Goal: Information Seeking & Learning: Learn about a topic

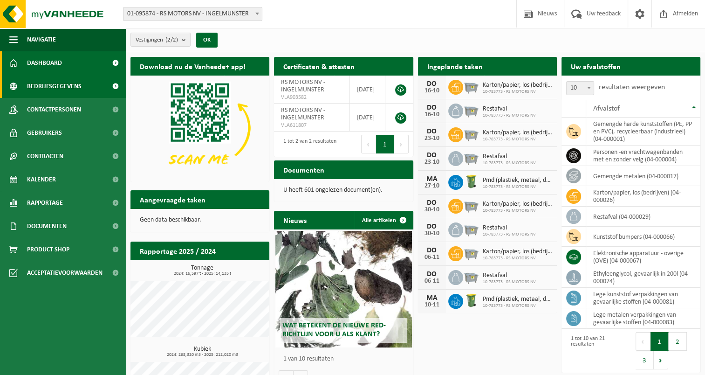
drag, startPoint x: 49, startPoint y: 84, endPoint x: 101, endPoint y: 84, distance: 52.2
click at [49, 84] on span "Bedrijfsgegevens" at bounding box center [54, 86] width 55 height 23
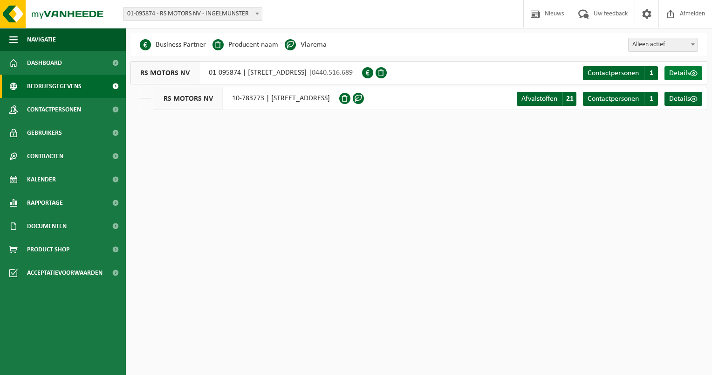
click at [690, 72] on span at bounding box center [693, 72] width 7 height 7
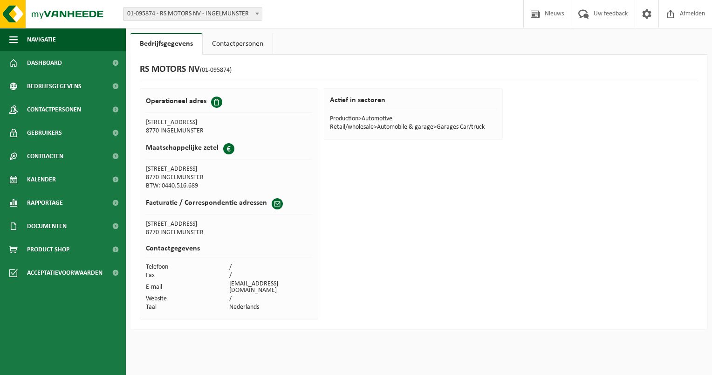
click at [230, 45] on link "Contactpersonen" at bounding box center [238, 43] width 70 height 21
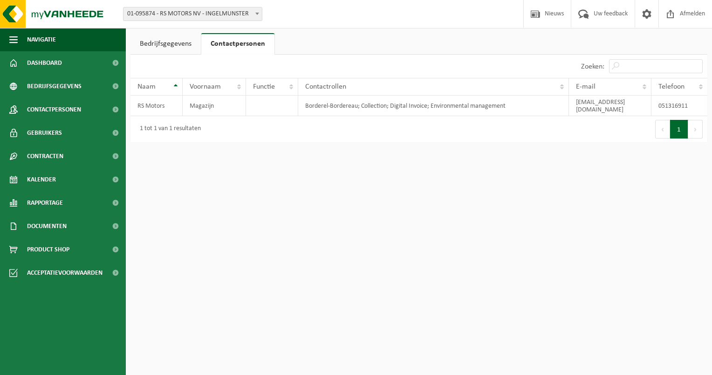
click at [182, 42] on link "Bedrijfsgegevens" at bounding box center [166, 43] width 70 height 21
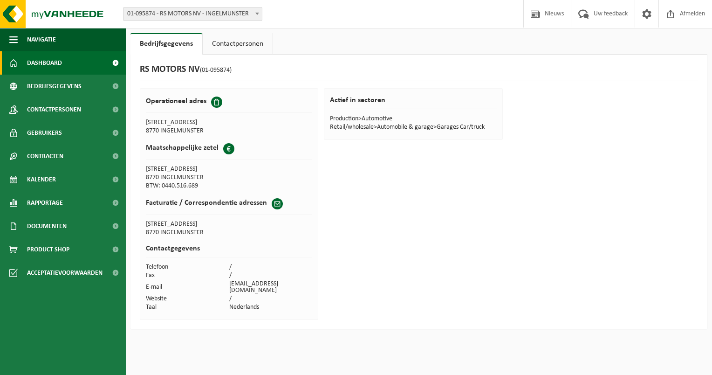
click at [55, 56] on span "Dashboard" at bounding box center [44, 62] width 35 height 23
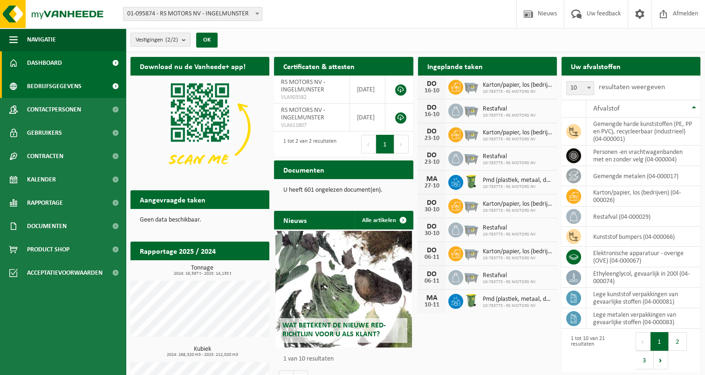
click at [48, 84] on span "Bedrijfsgegevens" at bounding box center [54, 86] width 55 height 23
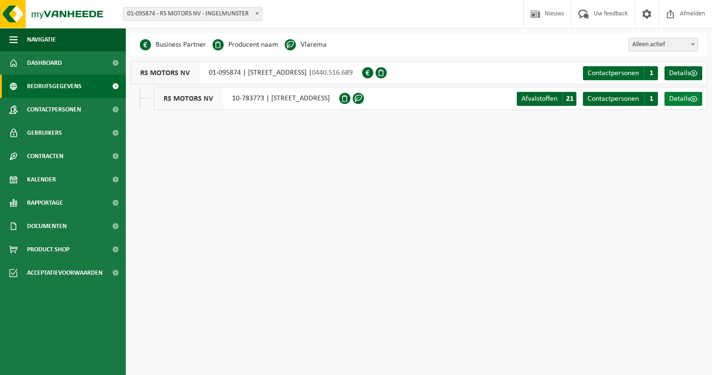
click at [686, 99] on span "Details" at bounding box center [679, 98] width 21 height 7
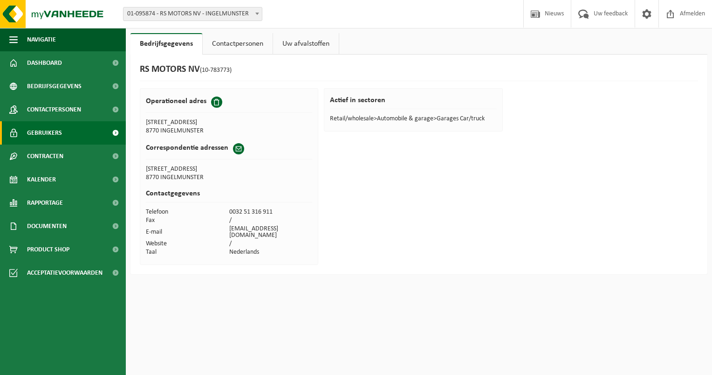
click at [46, 131] on span "Gebruikers" at bounding box center [44, 132] width 35 height 23
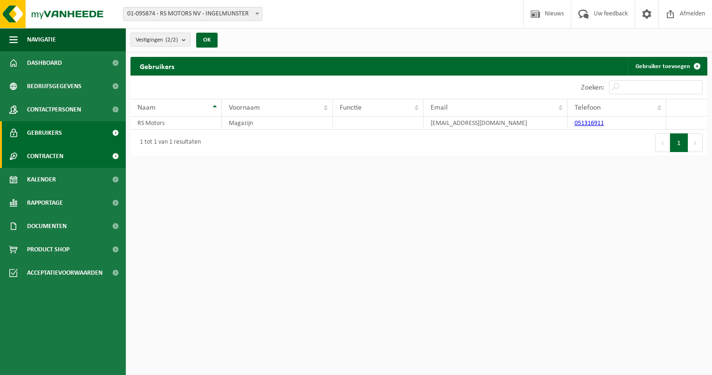
click at [47, 154] on span "Contracten" at bounding box center [45, 156] width 36 height 23
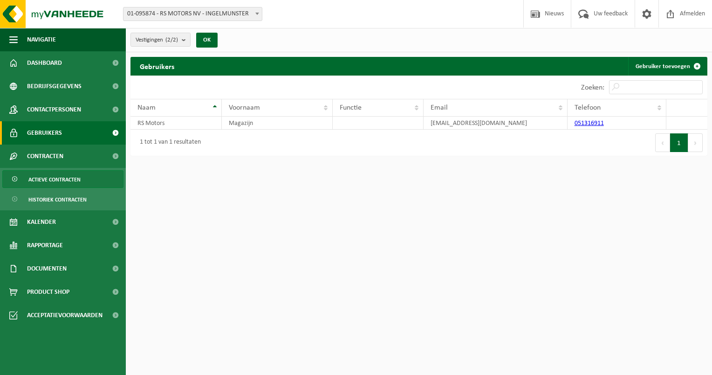
click at [52, 174] on span "Actieve contracten" at bounding box center [54, 180] width 52 height 18
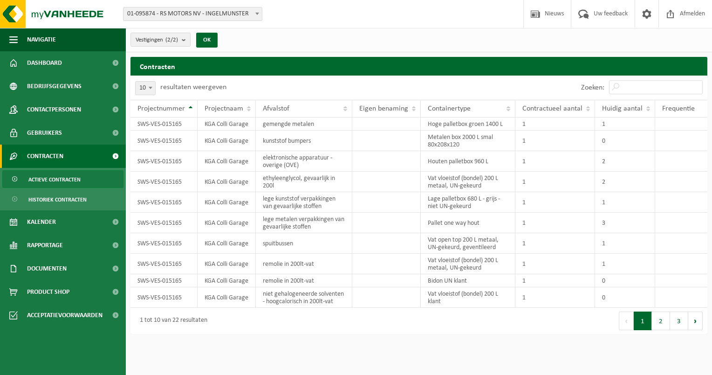
click at [660, 324] on button "2" at bounding box center [661, 320] width 18 height 19
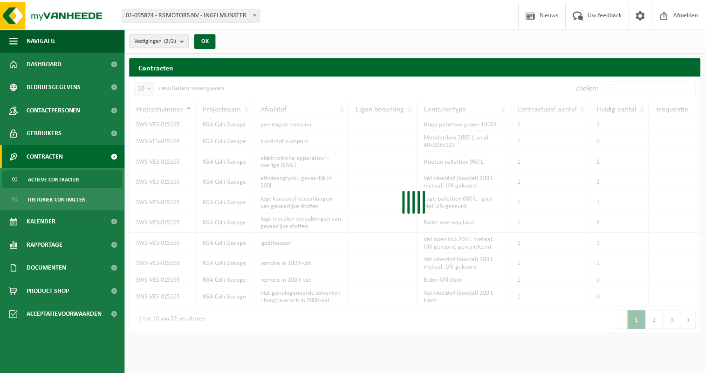
scroll to position [37, 0]
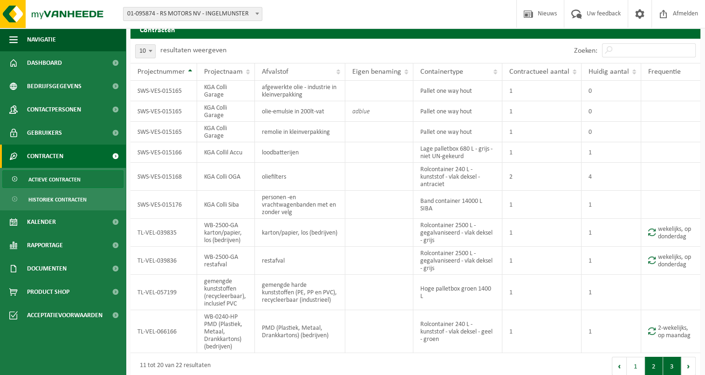
click at [672, 367] on button "3" at bounding box center [672, 366] width 18 height 19
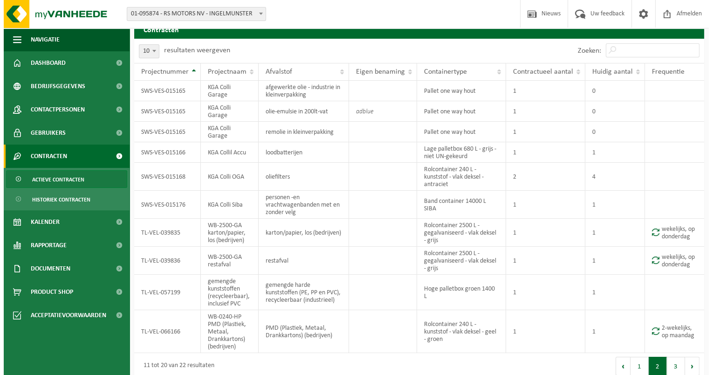
scroll to position [0, 0]
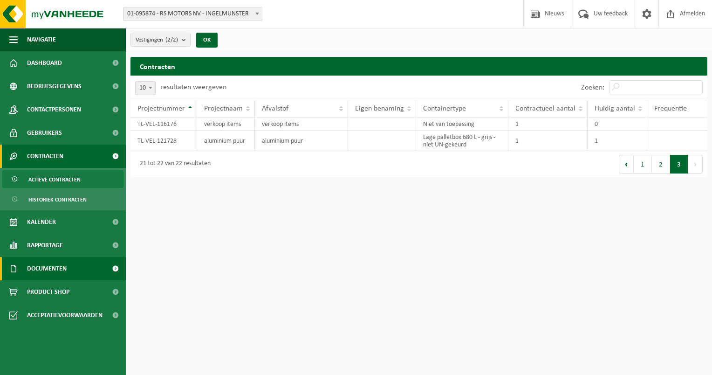
click at [59, 268] on span "Documenten" at bounding box center [47, 268] width 40 height 23
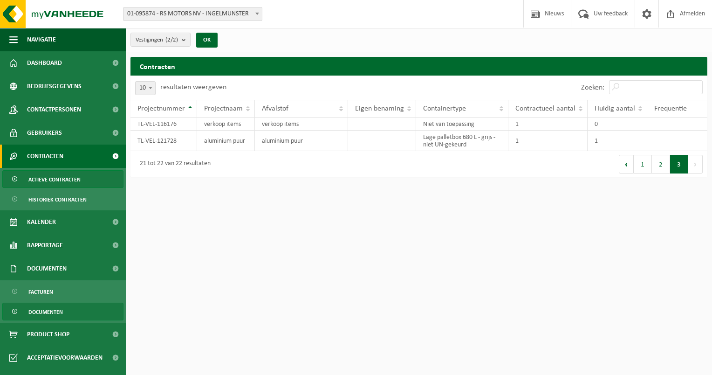
click at [47, 310] on span "Documenten" at bounding box center [45, 312] width 34 height 18
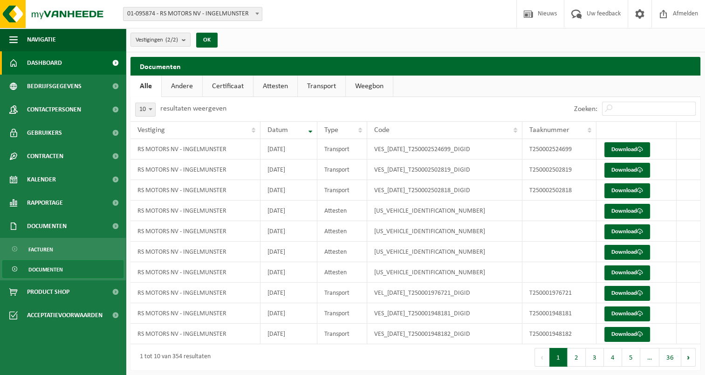
click at [58, 64] on span "Dashboard" at bounding box center [44, 62] width 35 height 23
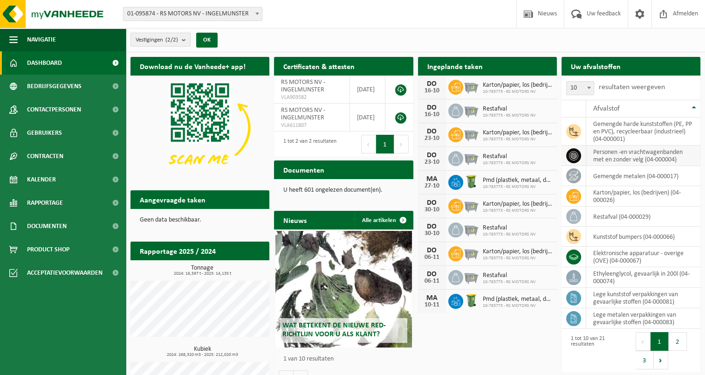
click at [611, 159] on td "personen -en vrachtwagenbanden met en zonder velg (04-000004)" at bounding box center [643, 155] width 114 height 21
click at [574, 154] on icon at bounding box center [573, 155] width 9 height 9
drag, startPoint x: 574, startPoint y: 154, endPoint x: 597, endPoint y: 154, distance: 23.3
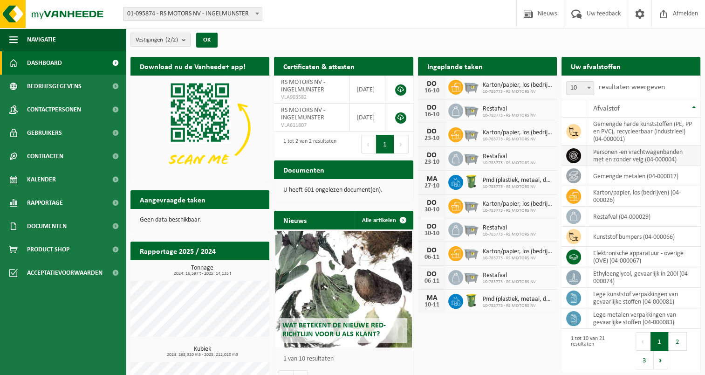
click at [574, 154] on icon at bounding box center [573, 155] width 9 height 9
click at [618, 153] on td "personen -en vrachtwagenbanden met en zonder velg (04-000004)" at bounding box center [643, 155] width 114 height 21
click at [647, 150] on td "personen -en vrachtwagenbanden met en zonder velg (04-000004)" at bounding box center [643, 155] width 114 height 21
click at [573, 154] on icon at bounding box center [573, 155] width 9 height 9
click at [631, 65] on div "Uw afvalstoffen Ophaling aanvragen" at bounding box center [631, 66] width 139 height 19
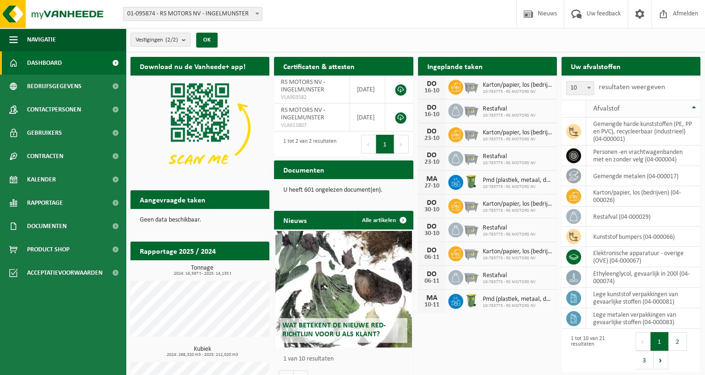
click at [696, 107] on th "Afvalstof" at bounding box center [643, 109] width 114 height 18
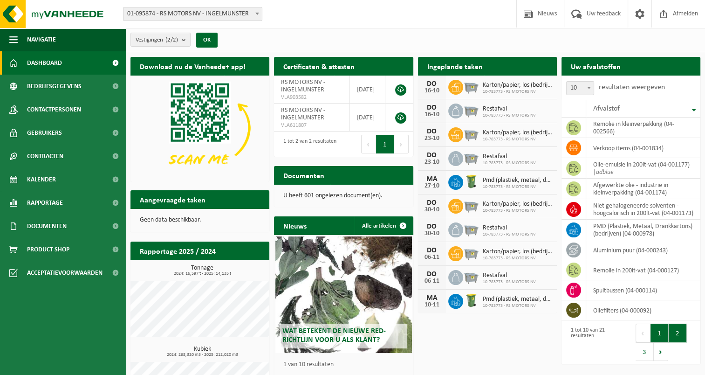
click at [676, 338] on button "2" at bounding box center [678, 333] width 18 height 19
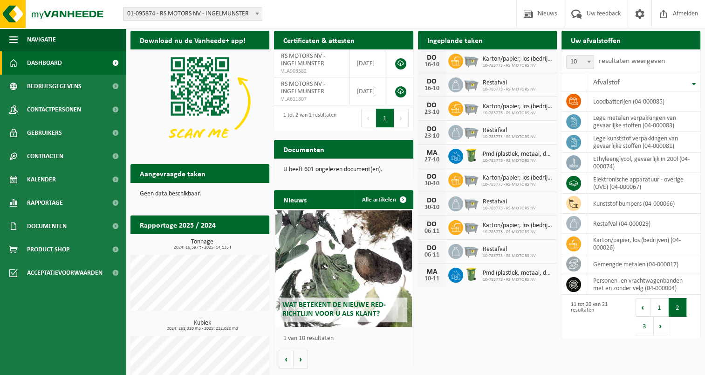
scroll to position [47, 0]
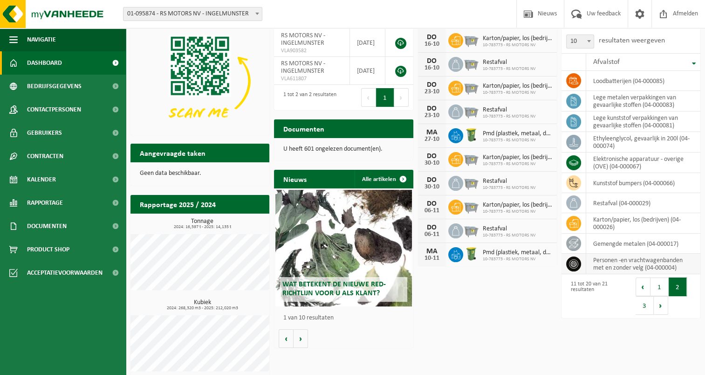
click at [575, 265] on icon at bounding box center [573, 263] width 9 height 9
click at [622, 263] on td "personen -en vrachtwagenbanden met en zonder velg (04-000004)" at bounding box center [643, 264] width 114 height 21
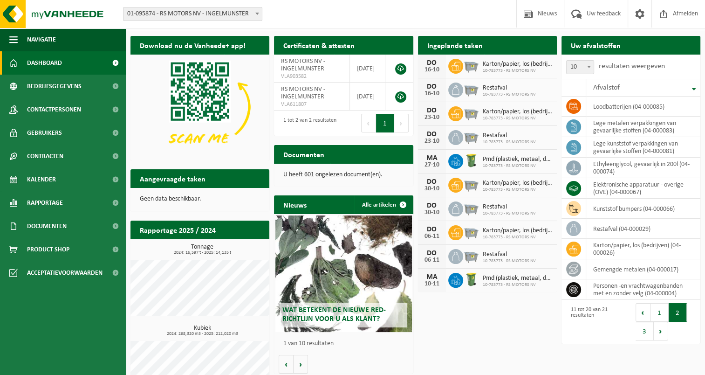
scroll to position [5, 0]
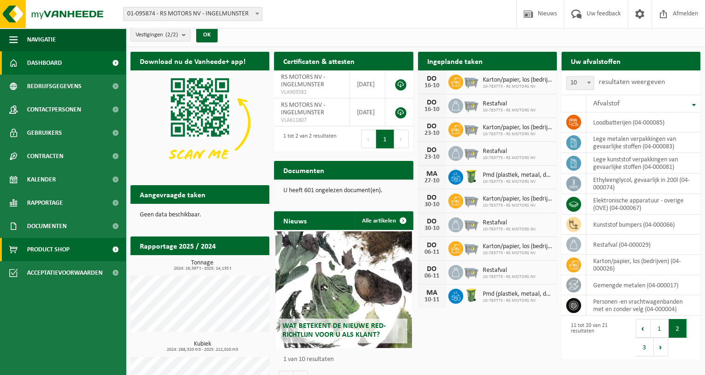
click at [67, 248] on span "Product Shop" at bounding box center [48, 249] width 42 height 23
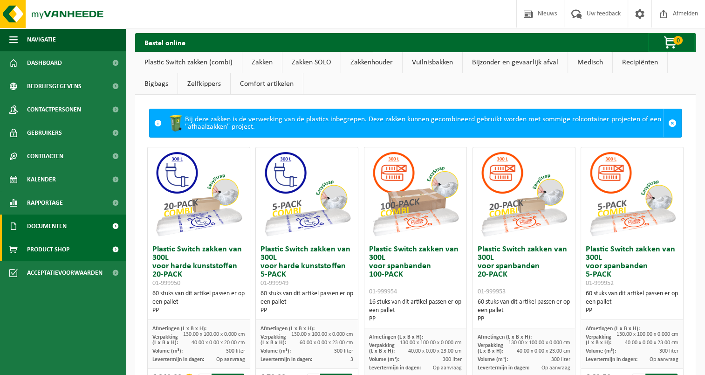
click at [62, 230] on span "Documenten" at bounding box center [47, 225] width 40 height 23
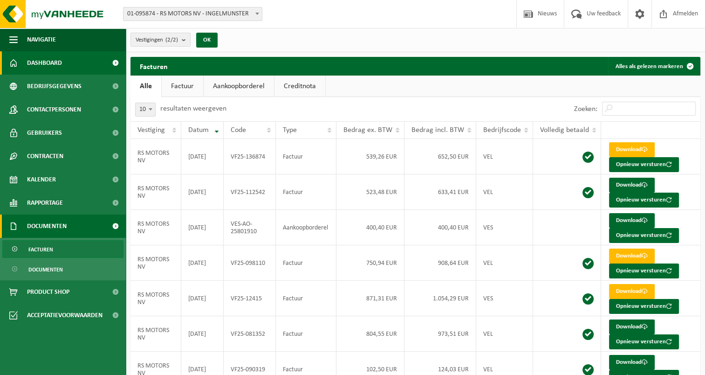
click at [46, 66] on span "Dashboard" at bounding box center [44, 62] width 35 height 23
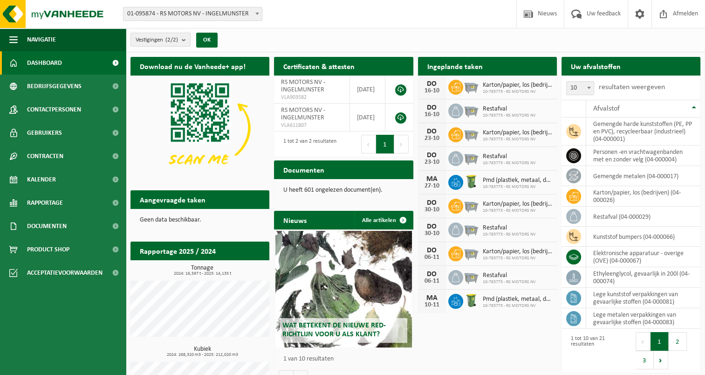
click at [345, 187] on p "U heeft 601 ongelezen document(en)." at bounding box center [343, 190] width 120 height 7
click at [297, 169] on h2 "Documenten" at bounding box center [304, 169] width 60 height 18
click at [305, 196] on div "U heeft 601 ongelezen document(en)." at bounding box center [343, 190] width 139 height 22
click at [517, 69] on div "Ingeplande taken Bekijk uw kalender" at bounding box center [487, 66] width 139 height 19
click at [585, 69] on h2 "Uw afvalstoffen" at bounding box center [596, 66] width 69 height 18
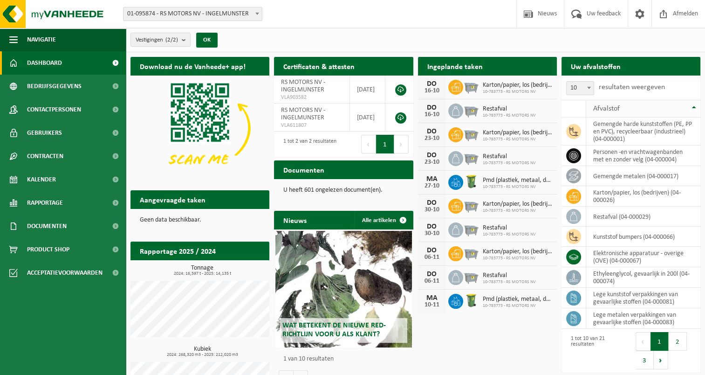
click at [611, 110] on span "Afvalstof" at bounding box center [606, 108] width 27 height 7
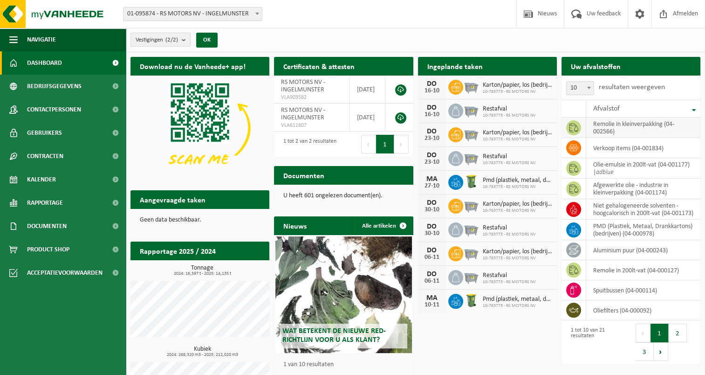
click at [639, 125] on td "remolie in kleinverpakking (04-002566)" at bounding box center [643, 127] width 114 height 21
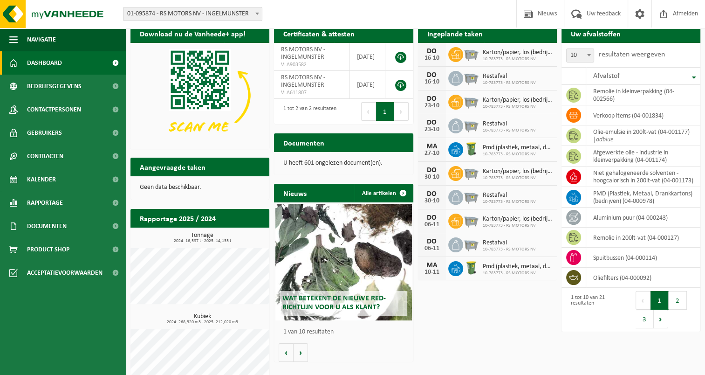
scroll to position [52, 0]
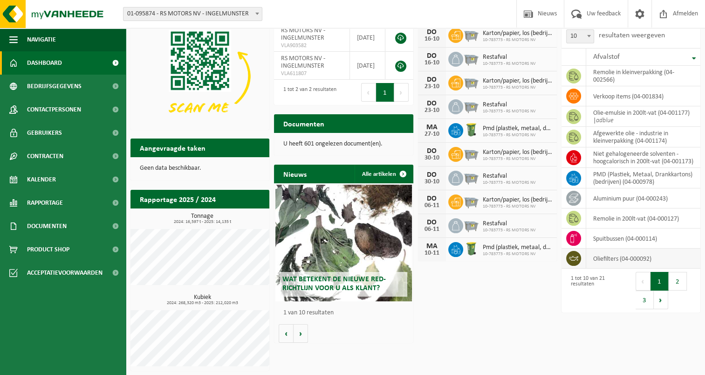
click at [623, 263] on td "oliefilters (04-000092)" at bounding box center [643, 258] width 114 height 20
click at [166, 149] on h2 "Aangevraagde taken" at bounding box center [173, 147] width 84 height 18
click at [160, 168] on p "Geen data beschikbaar." at bounding box center [200, 168] width 120 height 7
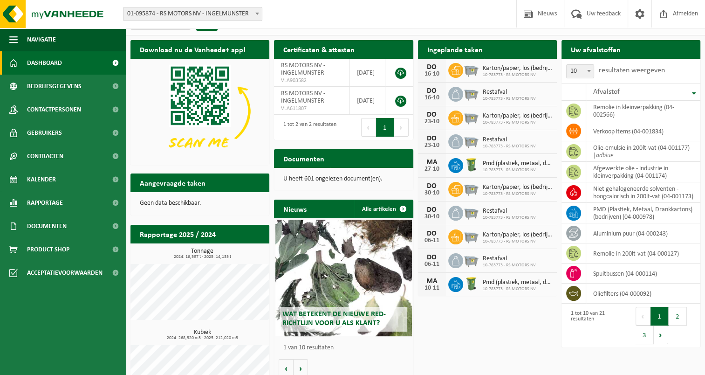
scroll to position [0, 0]
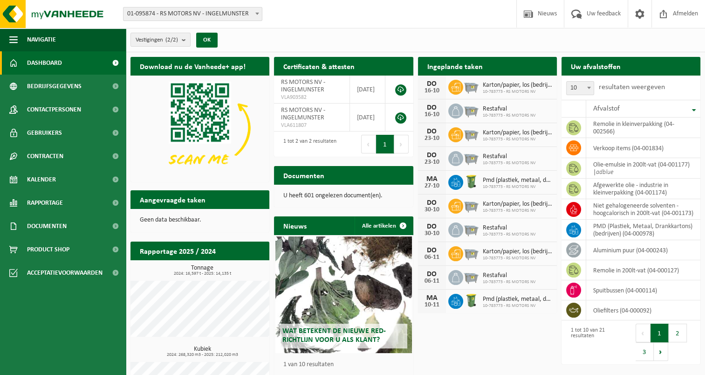
click at [488, 72] on h2 "Ingeplande taken" at bounding box center [455, 66] width 74 height 18
click at [599, 66] on h2 "Uw afvalstoffen" at bounding box center [596, 66] width 69 height 18
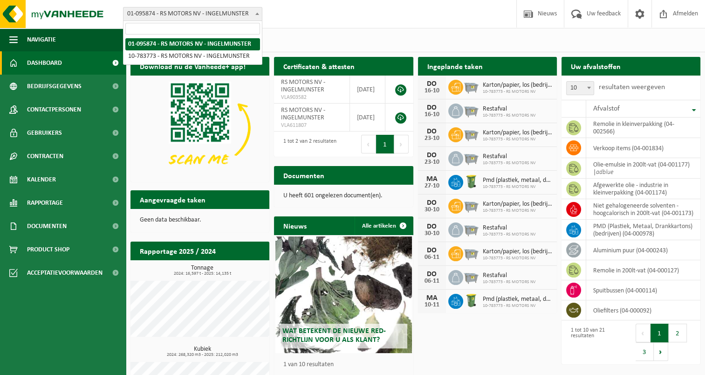
click at [211, 13] on span "01-095874 - RS MOTORS NV - INGELMUNSTER" at bounding box center [193, 13] width 138 height 13
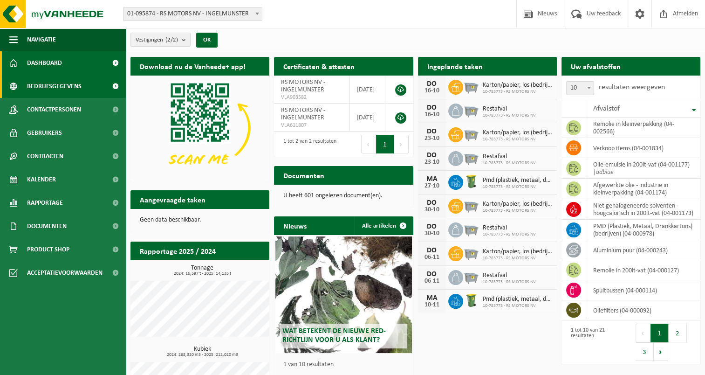
click at [63, 85] on span "Bedrijfsgegevens" at bounding box center [54, 86] width 55 height 23
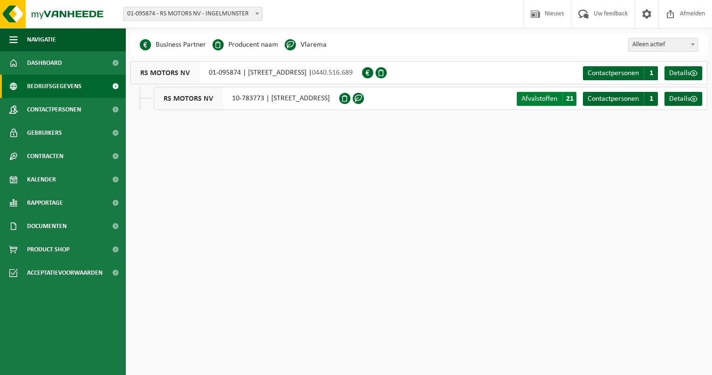
click at [569, 101] on span "21" at bounding box center [570, 99] width 14 height 14
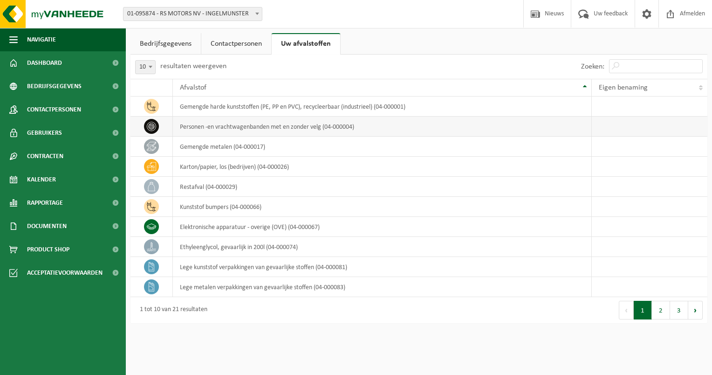
click at [239, 126] on td "personen -en vrachtwagenbanden met en zonder velg (04-000004)" at bounding box center [382, 127] width 419 height 20
click at [152, 124] on icon at bounding box center [151, 126] width 9 height 9
drag, startPoint x: 152, startPoint y: 124, endPoint x: 248, endPoint y: 126, distance: 96.1
click at [248, 126] on td "personen -en vrachtwagenbanden met en zonder velg (04-000004)" at bounding box center [382, 127] width 419 height 20
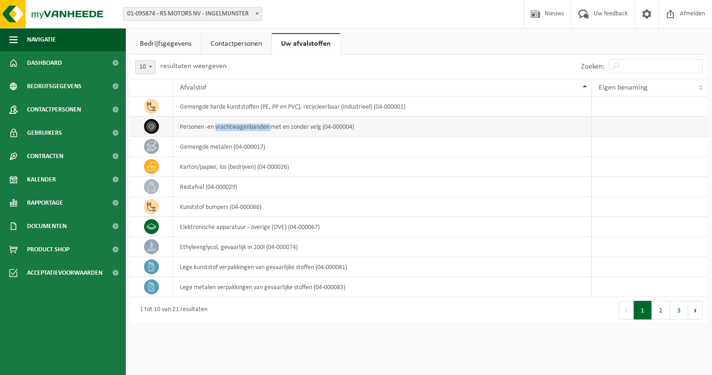
click at [248, 126] on td "personen -en vrachtwagenbanden met en zonder velg (04-000004)" at bounding box center [382, 127] width 419 height 20
click at [155, 124] on icon at bounding box center [151, 126] width 9 height 9
click at [234, 47] on link "Contactpersonen" at bounding box center [236, 43] width 70 height 21
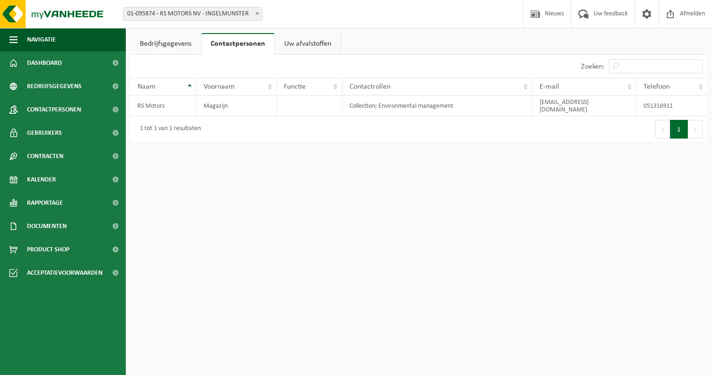
click at [172, 41] on link "Bedrijfsgegevens" at bounding box center [166, 43] width 70 height 21
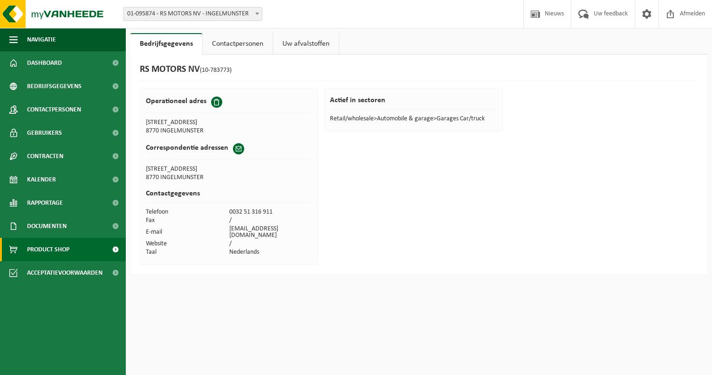
click at [76, 252] on link "Product Shop" at bounding box center [63, 249] width 126 height 23
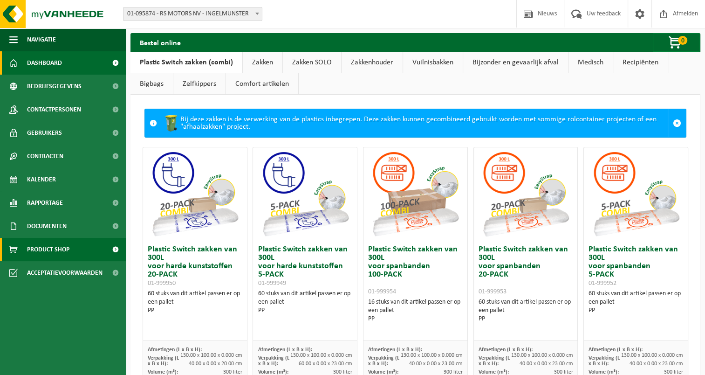
click at [58, 66] on span "Dashboard" at bounding box center [44, 62] width 35 height 23
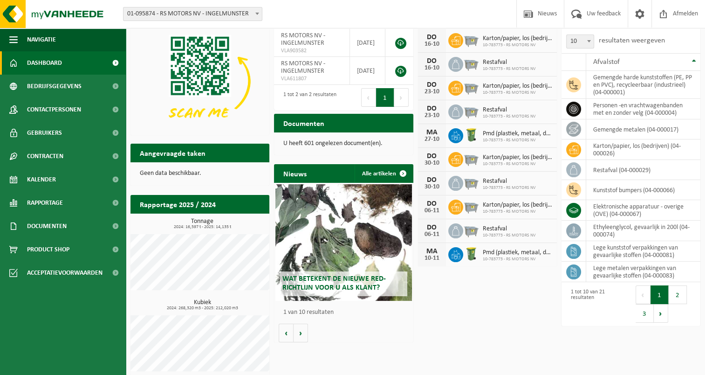
scroll to position [52, 0]
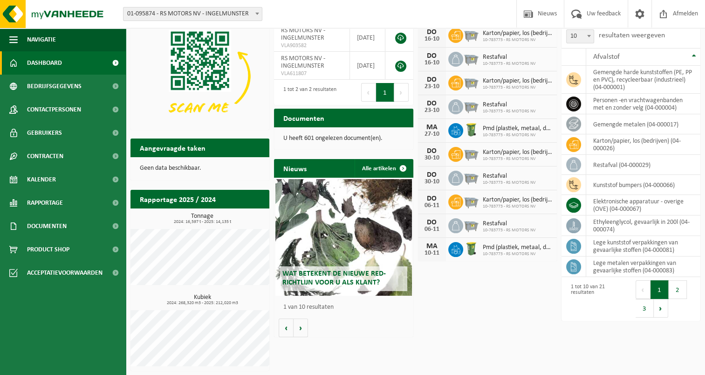
click at [166, 145] on h2 "Aangevraagde taken" at bounding box center [173, 147] width 84 height 18
click at [161, 166] on p "Geen data beschikbaar." at bounding box center [200, 168] width 120 height 7
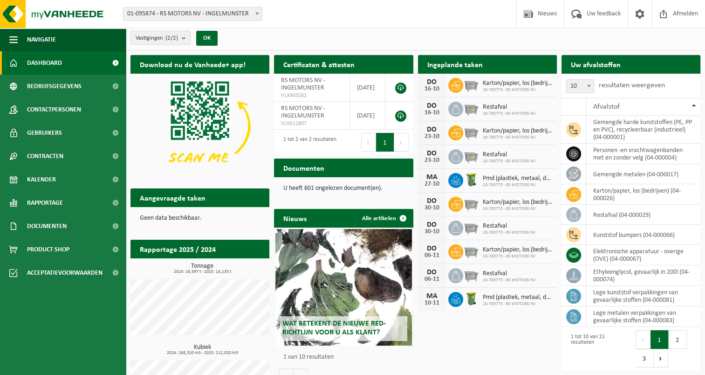
scroll to position [0, 0]
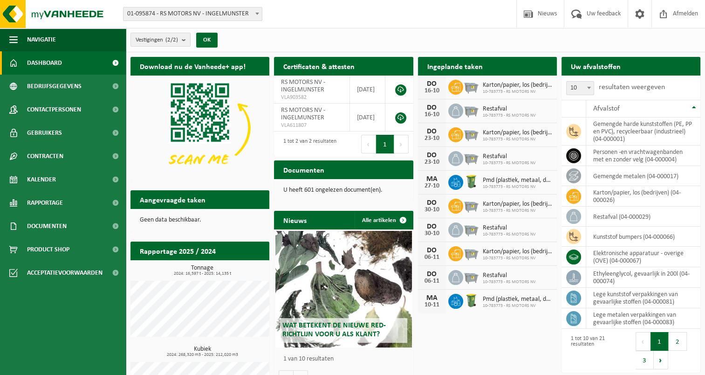
click at [615, 65] on h2 "Uw afvalstoffen" at bounding box center [596, 66] width 69 height 18
click at [611, 69] on h2 "Uw afvalstoffen" at bounding box center [596, 66] width 69 height 18
click at [621, 90] on label "resultaten weergeven" at bounding box center [632, 86] width 66 height 7
click at [597, 81] on select "10 25 50 100" at bounding box center [583, 80] width 28 height 0
click at [588, 90] on span at bounding box center [589, 88] width 9 height 12
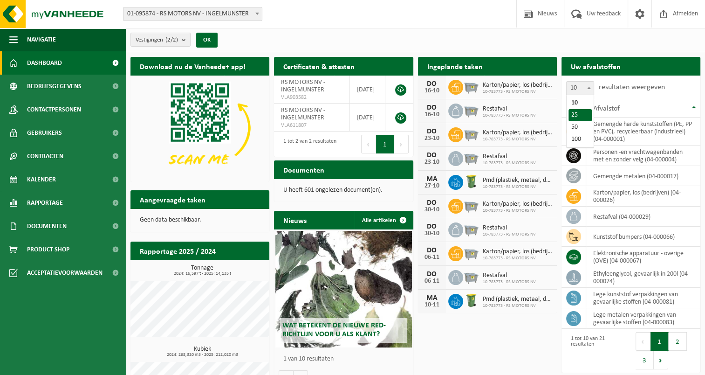
select select "25"
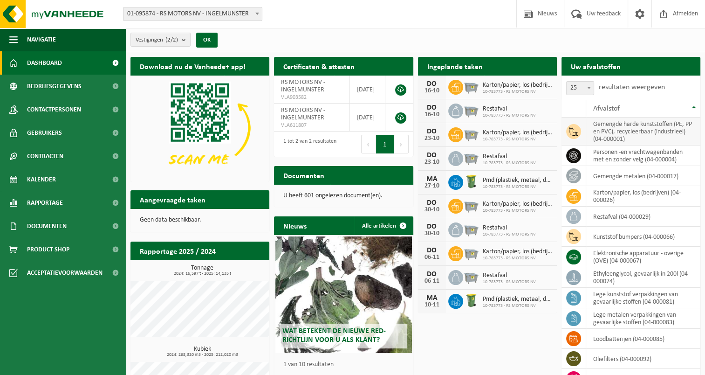
click at [599, 132] on td "gemengde harde kunststoffen (PE, PP en PVC), recycleerbaar (industrieel) (04-00…" at bounding box center [643, 131] width 114 height 28
click at [606, 112] on span "Afvalstof" at bounding box center [606, 108] width 27 height 7
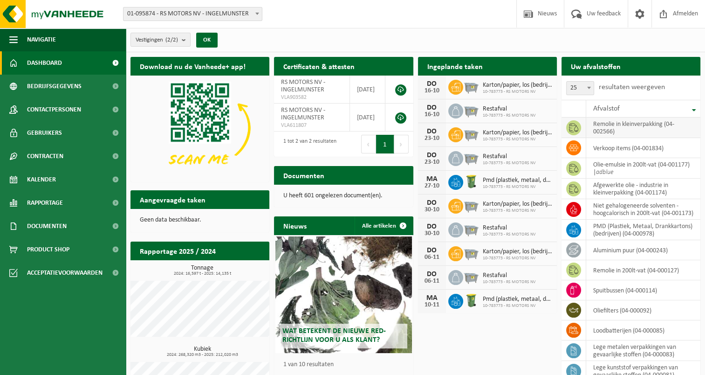
click at [595, 124] on td "remolie in kleinverpakking (04-002566)" at bounding box center [643, 127] width 114 height 21
click at [578, 129] on span at bounding box center [573, 127] width 15 height 15
click at [578, 129] on icon at bounding box center [573, 127] width 9 height 9
click at [576, 132] on span at bounding box center [573, 127] width 15 height 15
click at [56, 42] on span "Navigatie" at bounding box center [41, 39] width 29 height 23
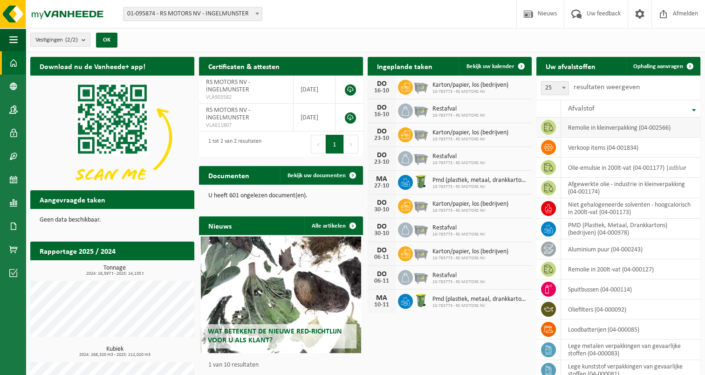
click at [589, 133] on td "remolie in kleinverpakking (04-002566)" at bounding box center [630, 127] width 139 height 20
